Goal: Task Accomplishment & Management: Complete application form

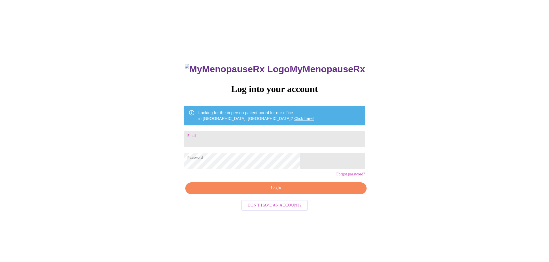
click at [310, 133] on input "Email" at bounding box center [274, 139] width 181 height 16
type input "korin.doering@gmail.com"
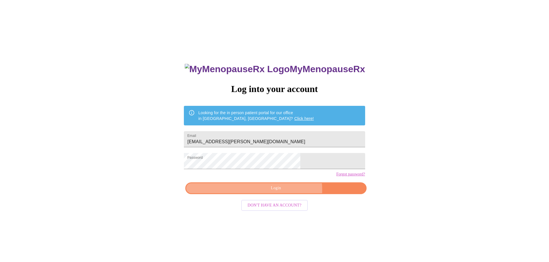
click at [286, 192] on span "Login" at bounding box center [276, 188] width 168 height 7
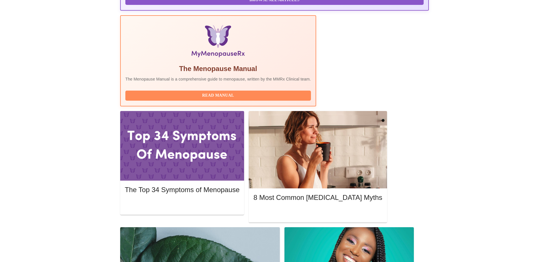
scroll to position [173, 0]
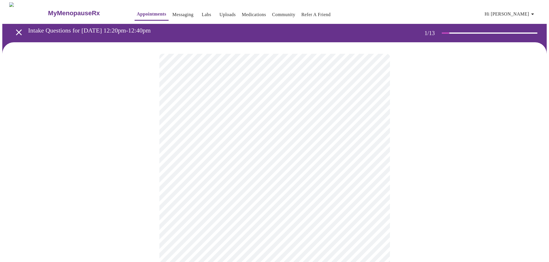
click at [334, 125] on body "MyMenopauseRx Appointments Messaging Labs Uploads Medications Community Refer a…" at bounding box center [274, 265] width 544 height 526
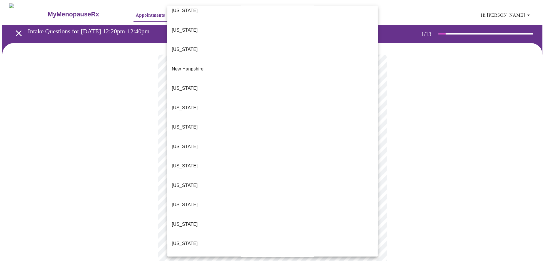
scroll to position [500, 0]
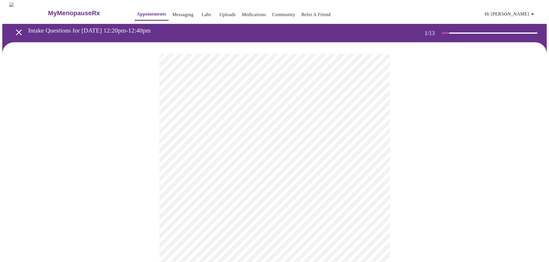
click at [260, 166] on body "MyMenopauseRx Appointments Messaging Labs Uploads Medications Community Refer a…" at bounding box center [274, 263] width 544 height 523
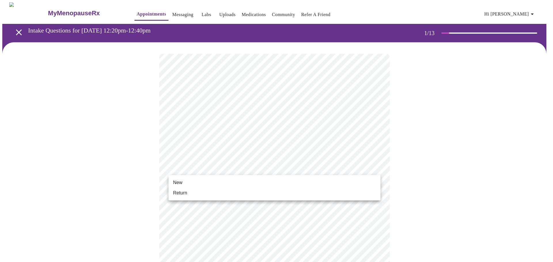
click at [247, 192] on li "Return" at bounding box center [274, 193] width 212 height 10
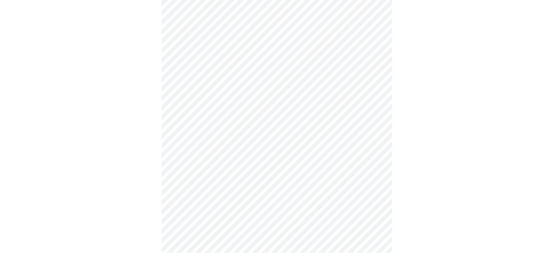
scroll to position [0, 0]
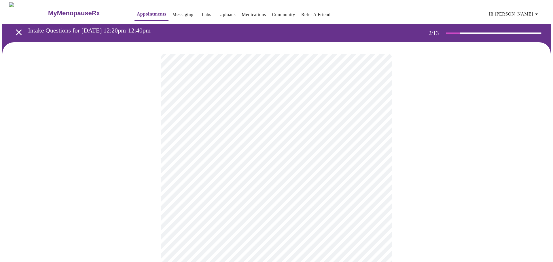
click at [283, 121] on body "MyMenopauseRx Appointments Messaging Labs Uploads Medications Community Refer a…" at bounding box center [276, 175] width 548 height 346
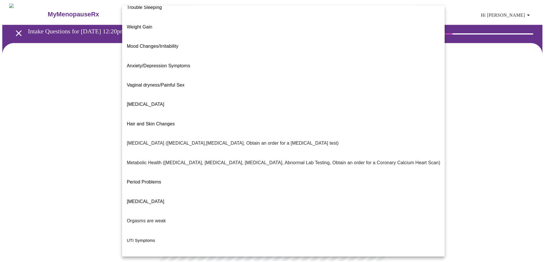
scroll to position [36, 0]
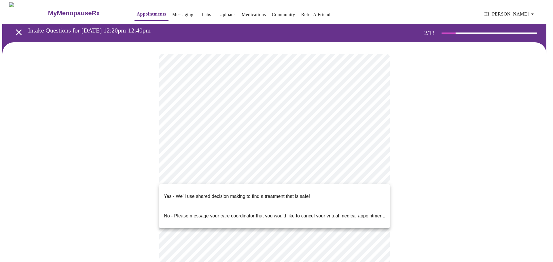
click at [215, 179] on body "MyMenopauseRx Appointments Messaging Labs Uploads Medications Community Refer a…" at bounding box center [276, 173] width 548 height 343
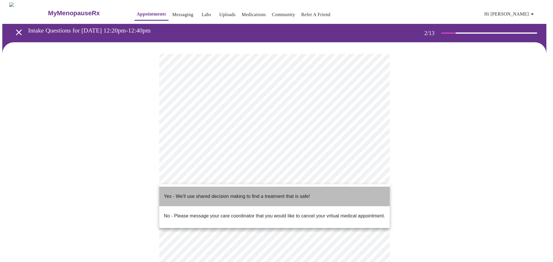
click at [218, 193] on p "Yes - We'll use shared decision making to find a treatment that is safe!" at bounding box center [237, 196] width 146 height 7
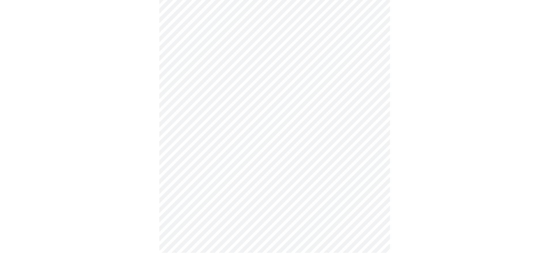
scroll to position [0, 0]
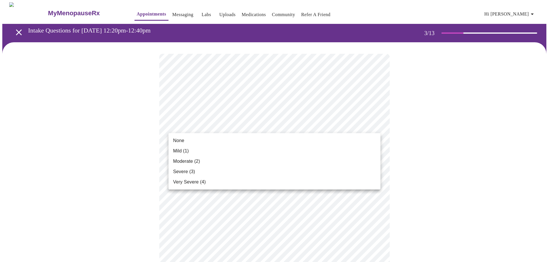
click at [230, 170] on li "Severe (3)" at bounding box center [274, 172] width 212 height 10
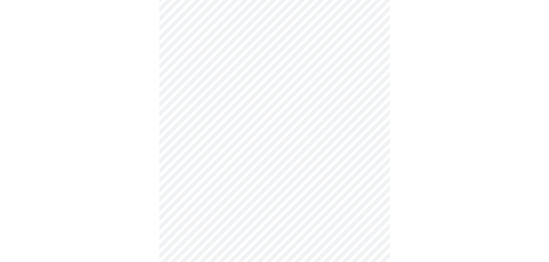
scroll to position [86, 0]
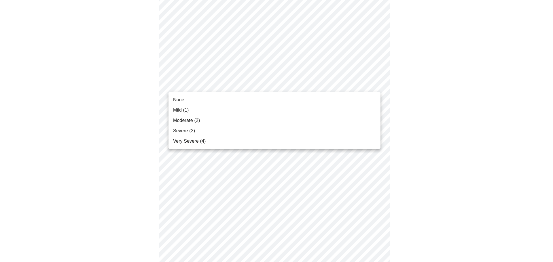
click at [282, 123] on li "Moderate (2)" at bounding box center [274, 121] width 212 height 10
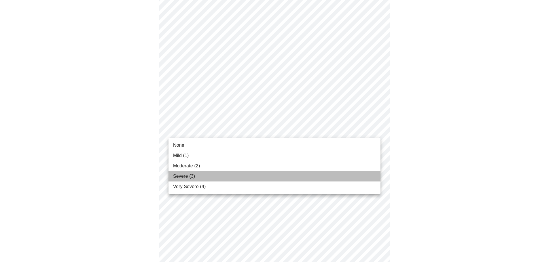
click at [273, 173] on li "Severe (3)" at bounding box center [274, 176] width 212 height 10
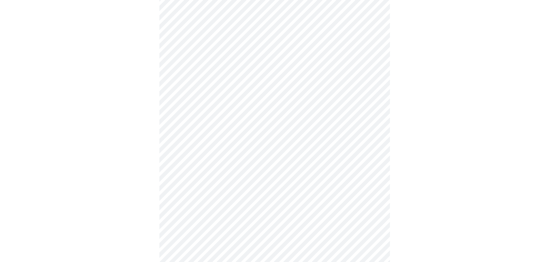
scroll to position [144, 0]
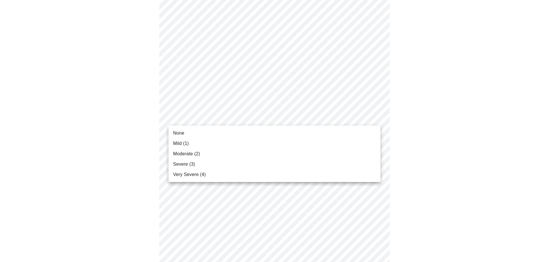
click at [281, 116] on body "MyMenopauseRx Appointments Messaging Labs Uploads Medications Community Refer a…" at bounding box center [276, 229] width 548 height 742
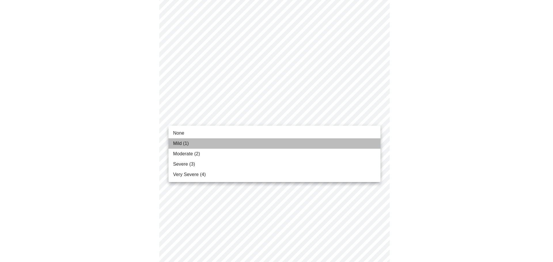
click at [265, 145] on li "Mild (1)" at bounding box center [274, 144] width 212 height 10
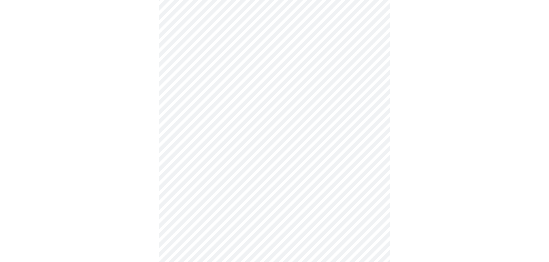
scroll to position [173, 0]
click at [274, 129] on body "MyMenopauseRx Appointments Messaging Labs Uploads Medications Community Refer a…" at bounding box center [276, 196] width 548 height 734
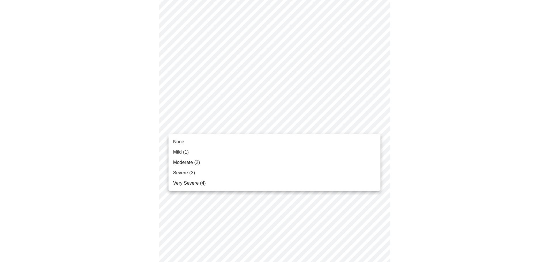
click at [264, 161] on li "Moderate (2)" at bounding box center [274, 163] width 212 height 10
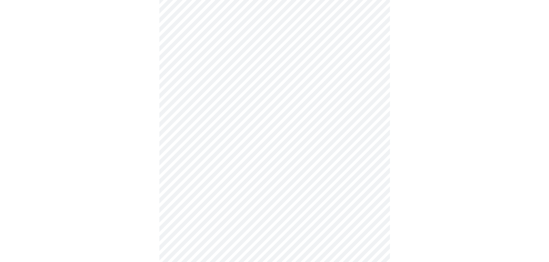
scroll to position [230, 0]
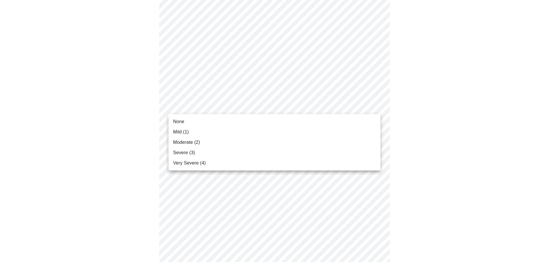
click at [285, 104] on body "MyMenopauseRx Appointments Messaging Labs Uploads Medications Community Refer a…" at bounding box center [276, 135] width 548 height 726
click at [270, 135] on li "Mild (1)" at bounding box center [274, 132] width 212 height 10
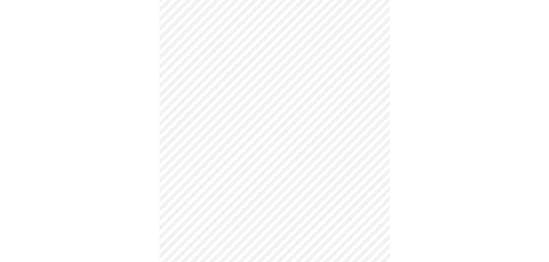
scroll to position [259, 0]
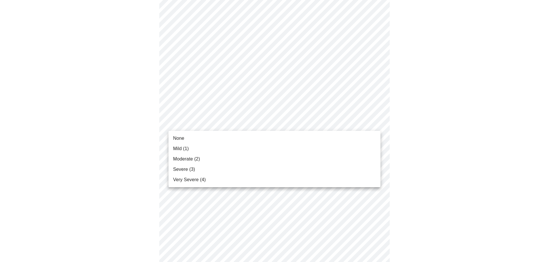
click at [274, 127] on body "MyMenopauseRx Appointments Messaging Labs Uploads Medications Community Refer a…" at bounding box center [276, 102] width 548 height 718
click at [261, 160] on li "Moderate (2)" at bounding box center [274, 159] width 212 height 10
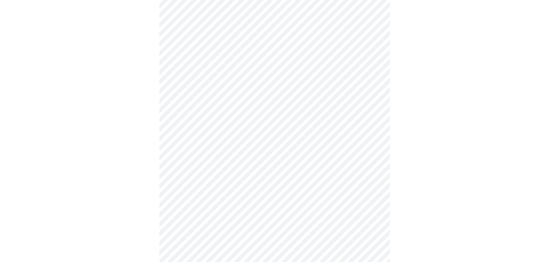
scroll to position [317, 0]
click at [273, 113] on body "MyMenopauseRx Appointments Messaging Labs Uploads Medications Community Refer a…" at bounding box center [276, 40] width 548 height 710
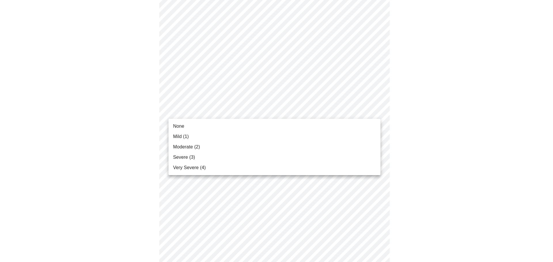
click at [260, 142] on li "Moderate (2)" at bounding box center [274, 147] width 212 height 10
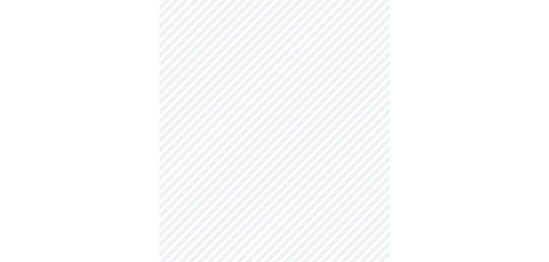
scroll to position [374, 0]
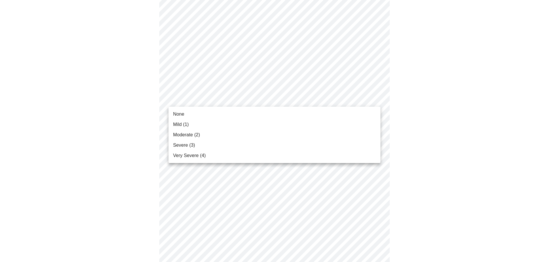
click at [258, 138] on li "Moderate (2)" at bounding box center [274, 135] width 212 height 10
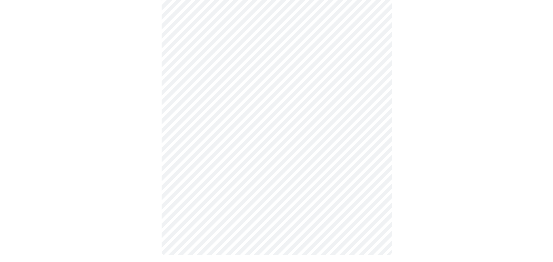
scroll to position [431, 0]
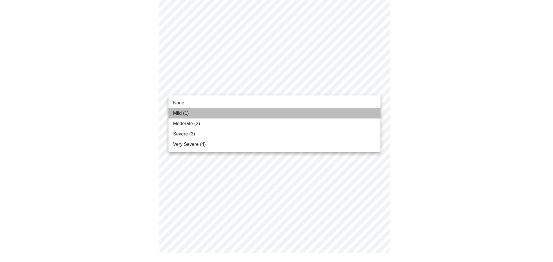
click at [264, 112] on li "Mild (1)" at bounding box center [274, 113] width 212 height 10
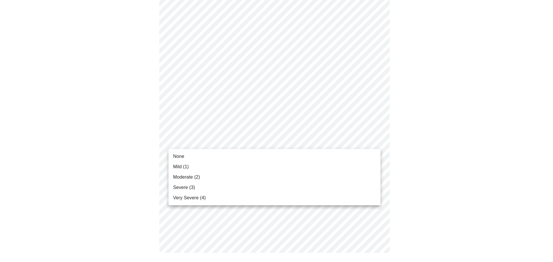
click at [241, 185] on li "Severe (3)" at bounding box center [274, 188] width 212 height 10
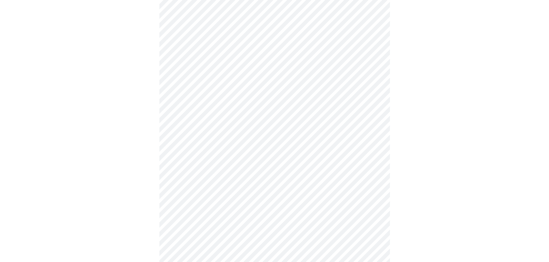
scroll to position [259, 0]
click at [328, 92] on body "MyMenopauseRx Appointments Messaging Labs Uploads Medications Community Refer a…" at bounding box center [276, 27] width 548 height 569
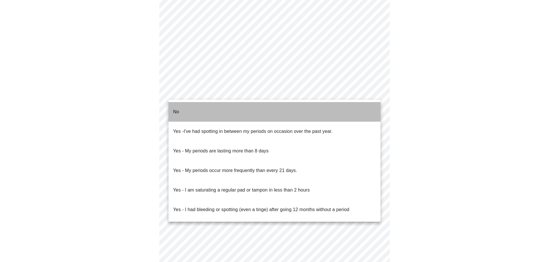
click at [323, 107] on li "No" at bounding box center [274, 112] width 212 height 20
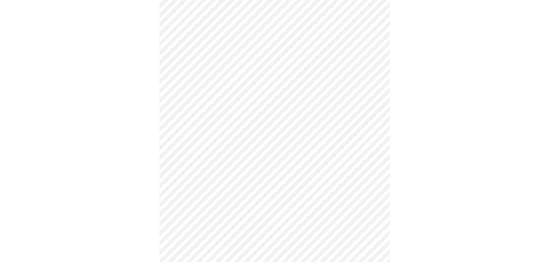
scroll to position [288, 0]
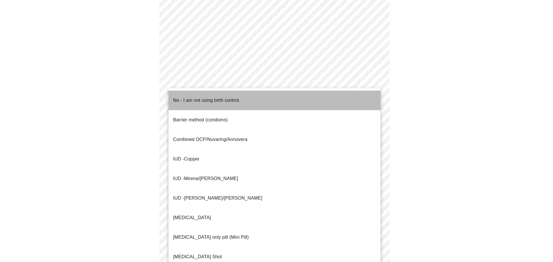
click at [265, 98] on li "No - I am not using birth control." at bounding box center [274, 101] width 212 height 20
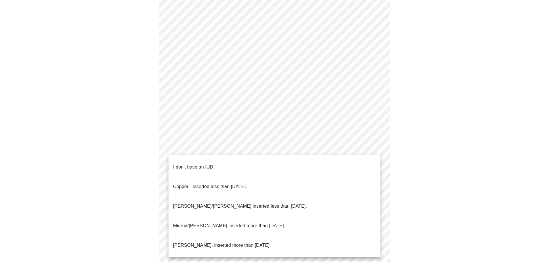
click at [258, 163] on li "I don't have an IUD." at bounding box center [274, 168] width 212 height 20
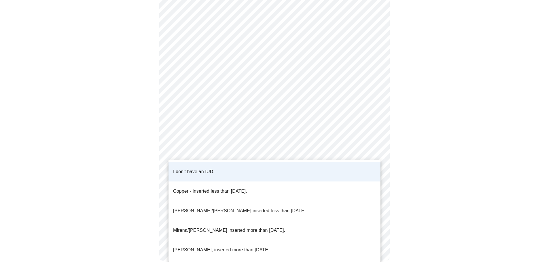
click at [257, 169] on li "I don't have an IUD." at bounding box center [274, 172] width 212 height 20
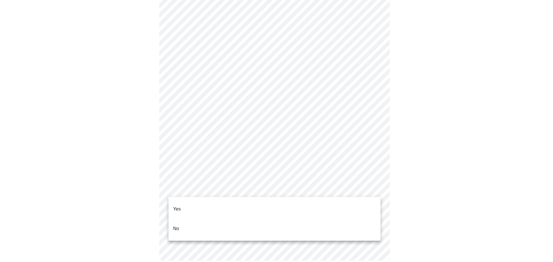
click at [251, 209] on li "Yes" at bounding box center [274, 210] width 212 height 20
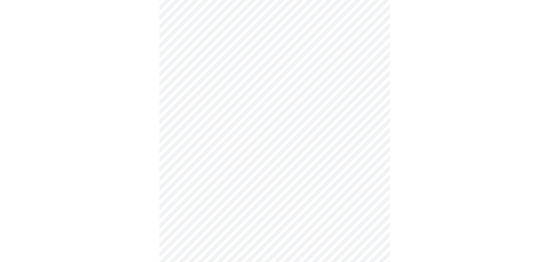
scroll to position [86, 0]
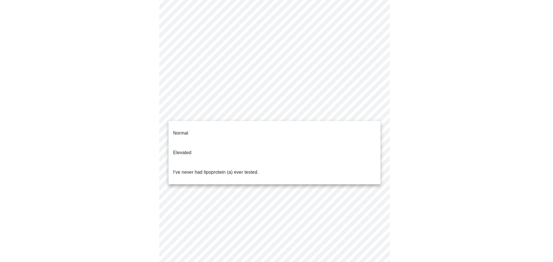
click at [290, 115] on body "MyMenopauseRx Appointments Messaging Labs Uploads Medications Community Refer a…" at bounding box center [276, 129] width 548 height 426
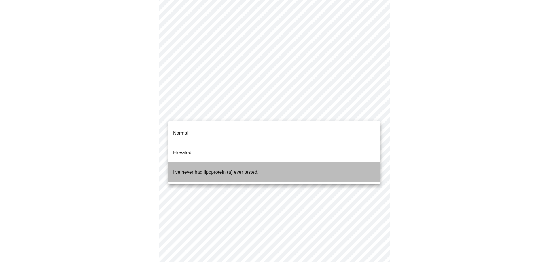
click at [268, 163] on li "I've never had lipoprotein (a) ever tested." at bounding box center [274, 173] width 212 height 20
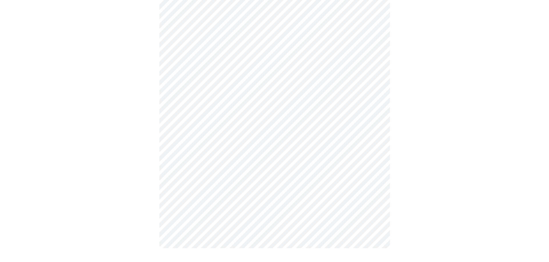
scroll to position [0, 0]
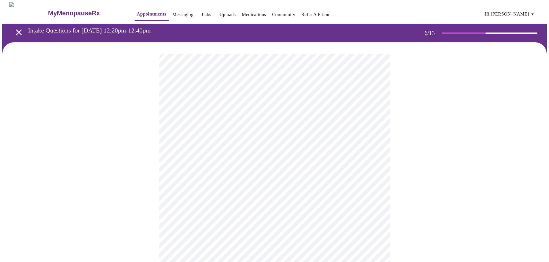
click at [462, 154] on div at bounding box center [274, 174] width 544 height 264
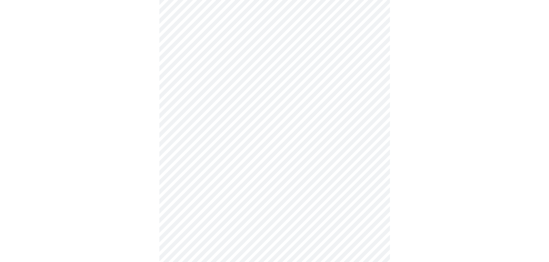
scroll to position [1440, 0]
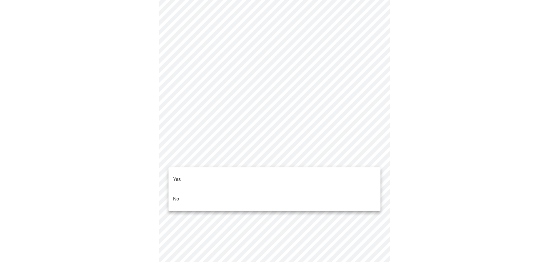
click at [270, 190] on li "No" at bounding box center [274, 200] width 212 height 20
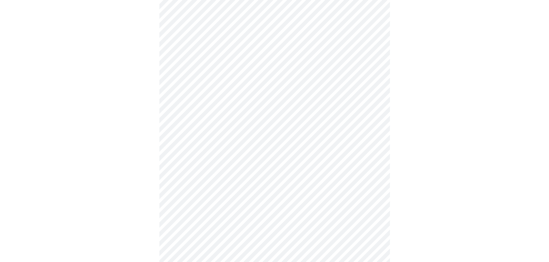
scroll to position [289, 0]
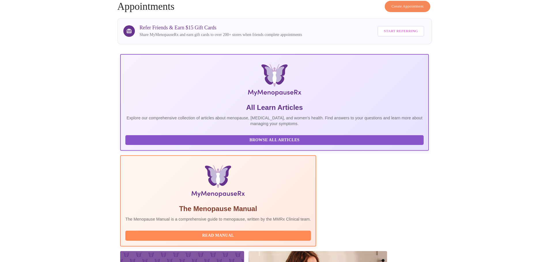
scroll to position [115, 0]
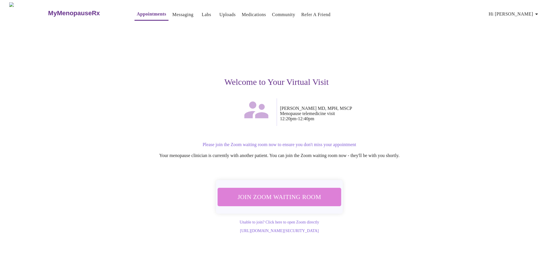
click at [311, 194] on span "Join Zoom Waiting Room" at bounding box center [279, 197] width 108 height 11
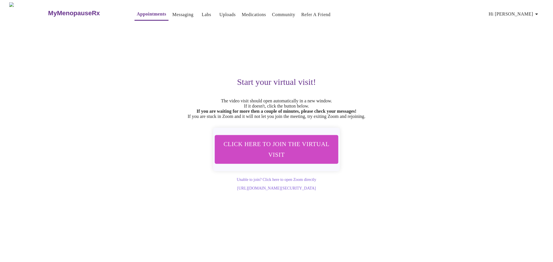
click at [200, 12] on span "Labs" at bounding box center [207, 15] width 14 height 8
click at [219, 12] on link "Uploads" at bounding box center [227, 15] width 16 height 8
